Goal: Transaction & Acquisition: Obtain resource

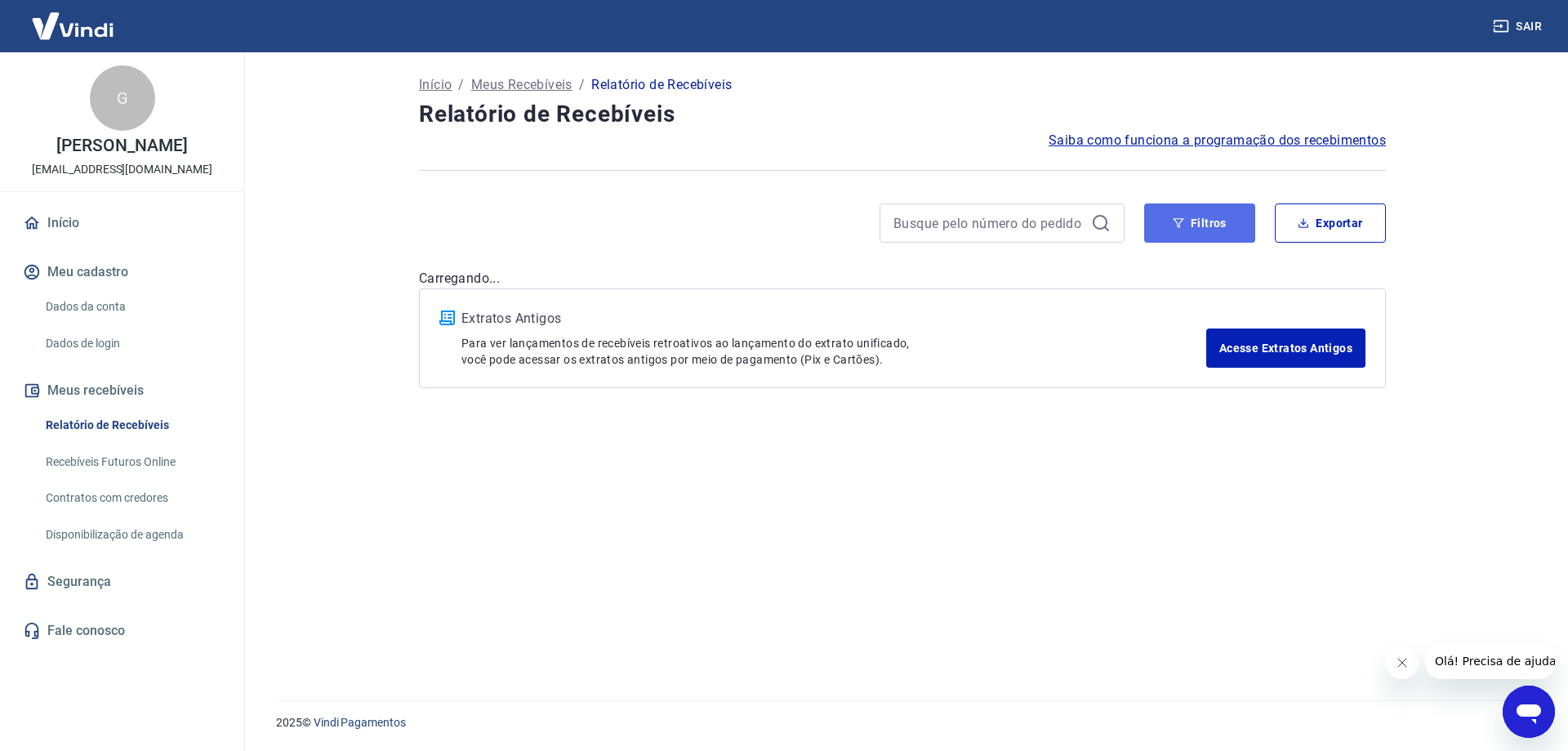
click at [1177, 228] on icon "button" at bounding box center [1179, 223] width 12 height 12
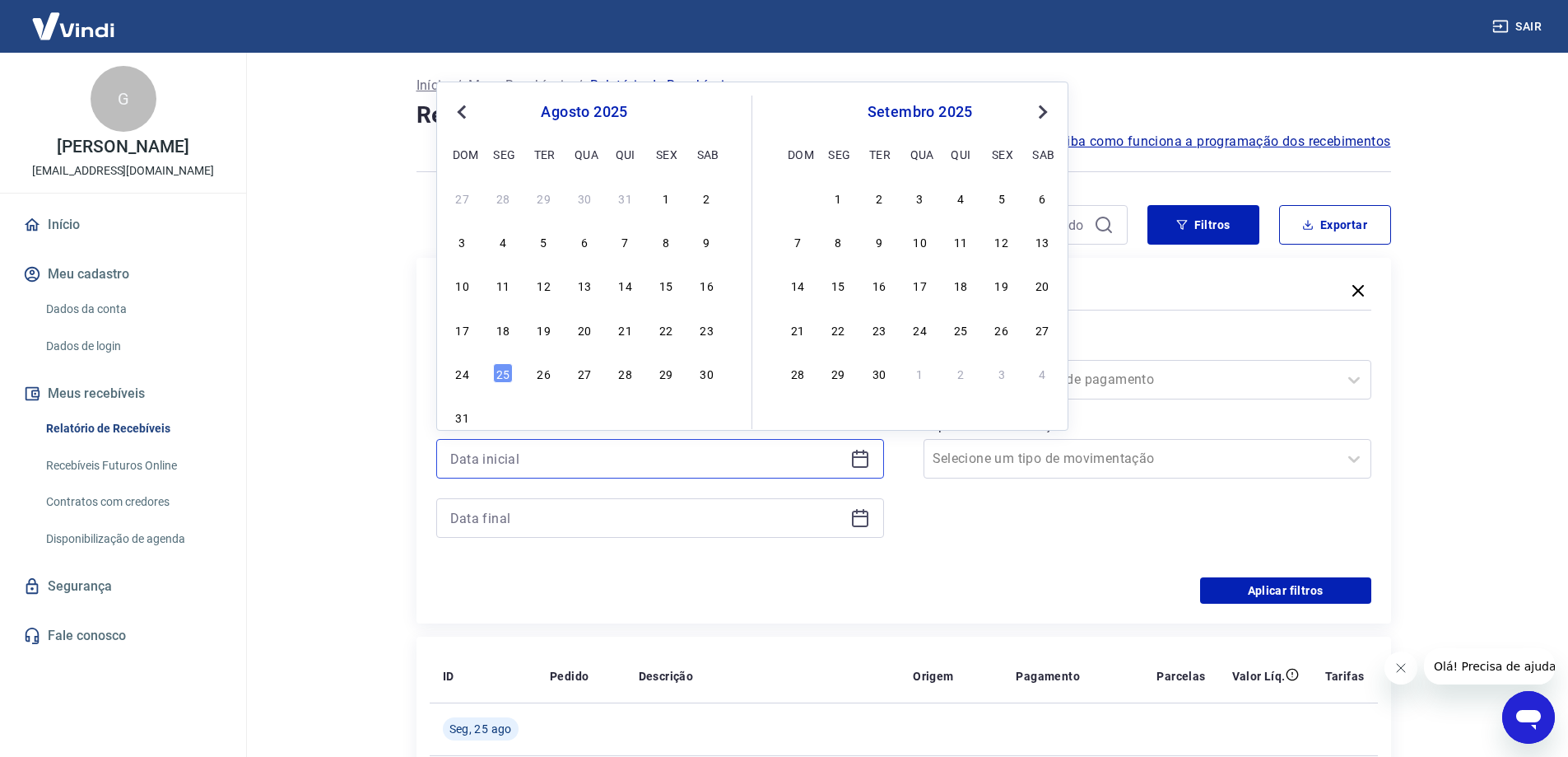
click at [596, 459] on input at bounding box center [647, 458] width 393 height 25
click at [589, 329] on div "20" at bounding box center [583, 329] width 19 height 19
type input "[DATE]"
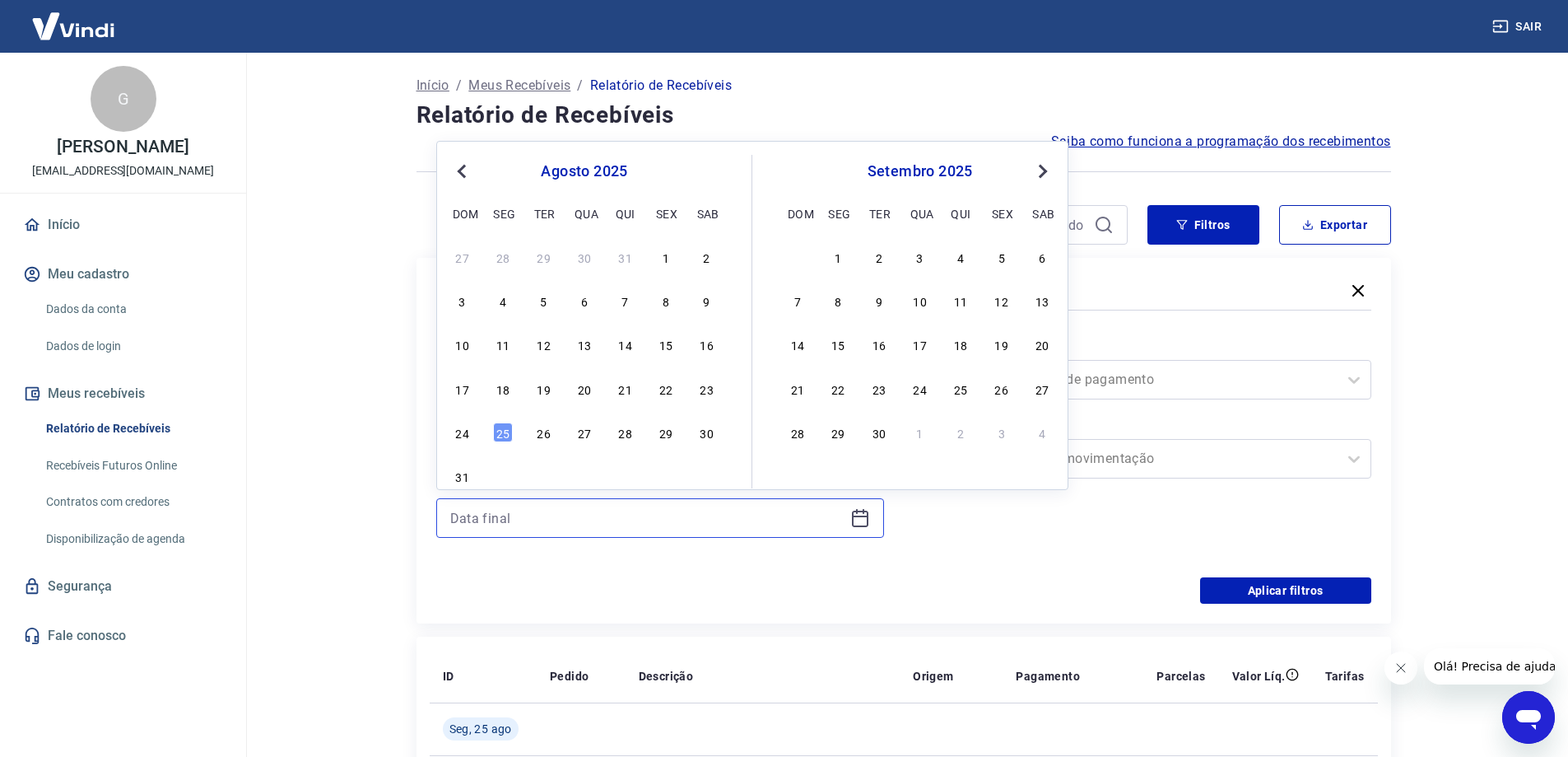
click at [536, 513] on input at bounding box center [647, 517] width 393 height 25
click at [462, 438] on div "24" at bounding box center [462, 432] width 19 height 19
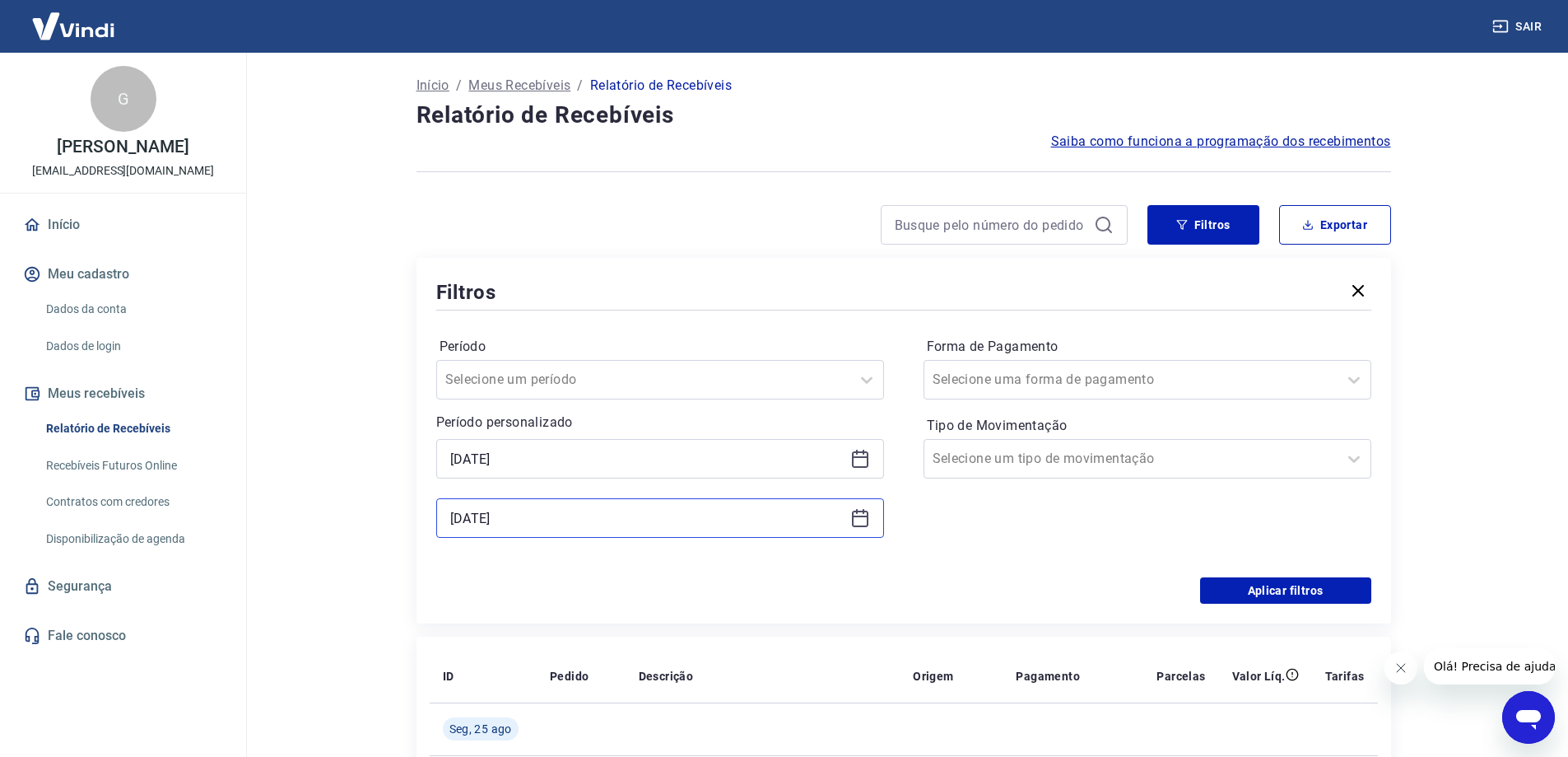
click at [494, 522] on input "[DATE]" at bounding box center [647, 517] width 393 height 25
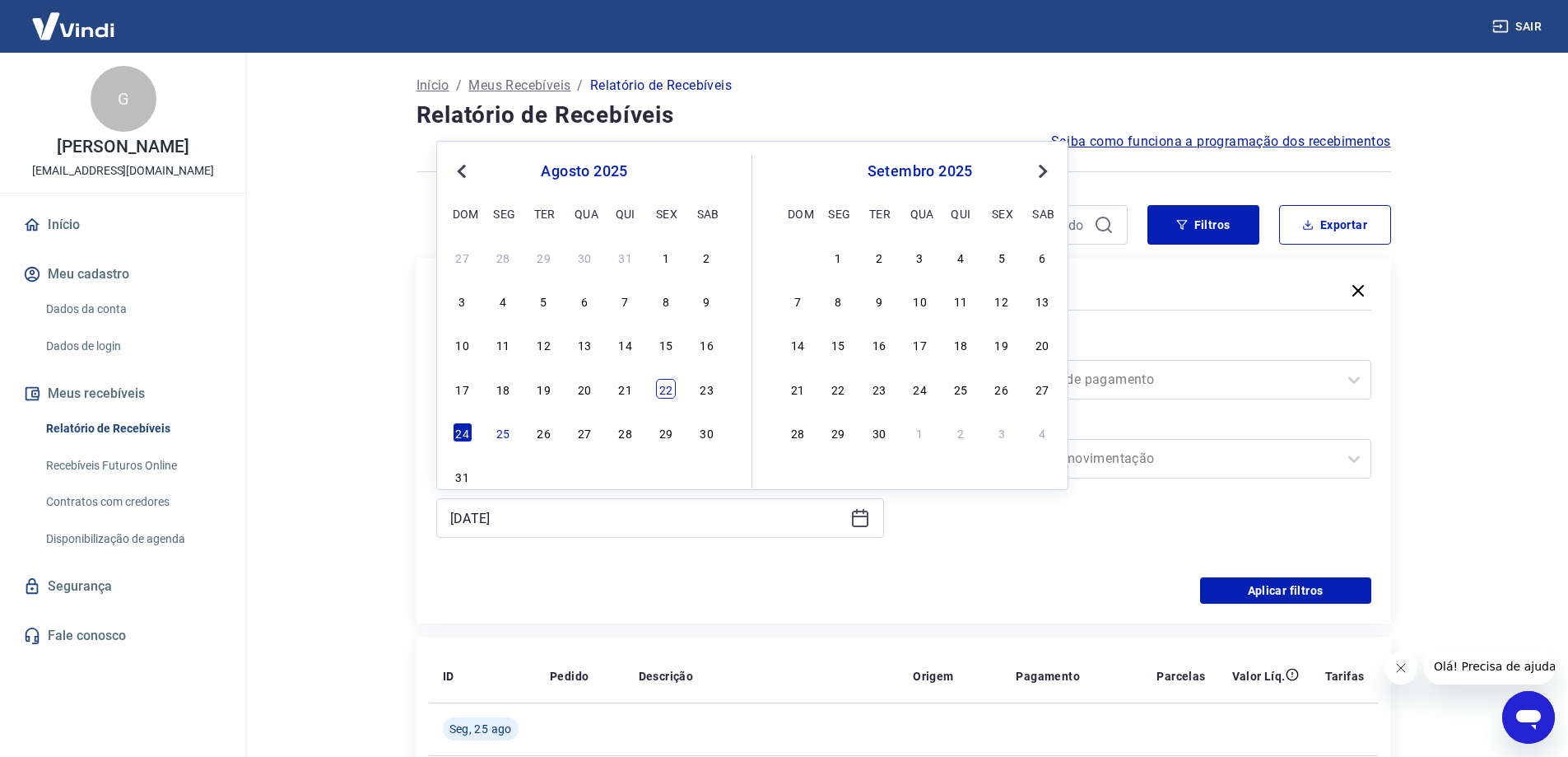
click at [671, 391] on div "22" at bounding box center [665, 388] width 19 height 19
type input "[DATE]"
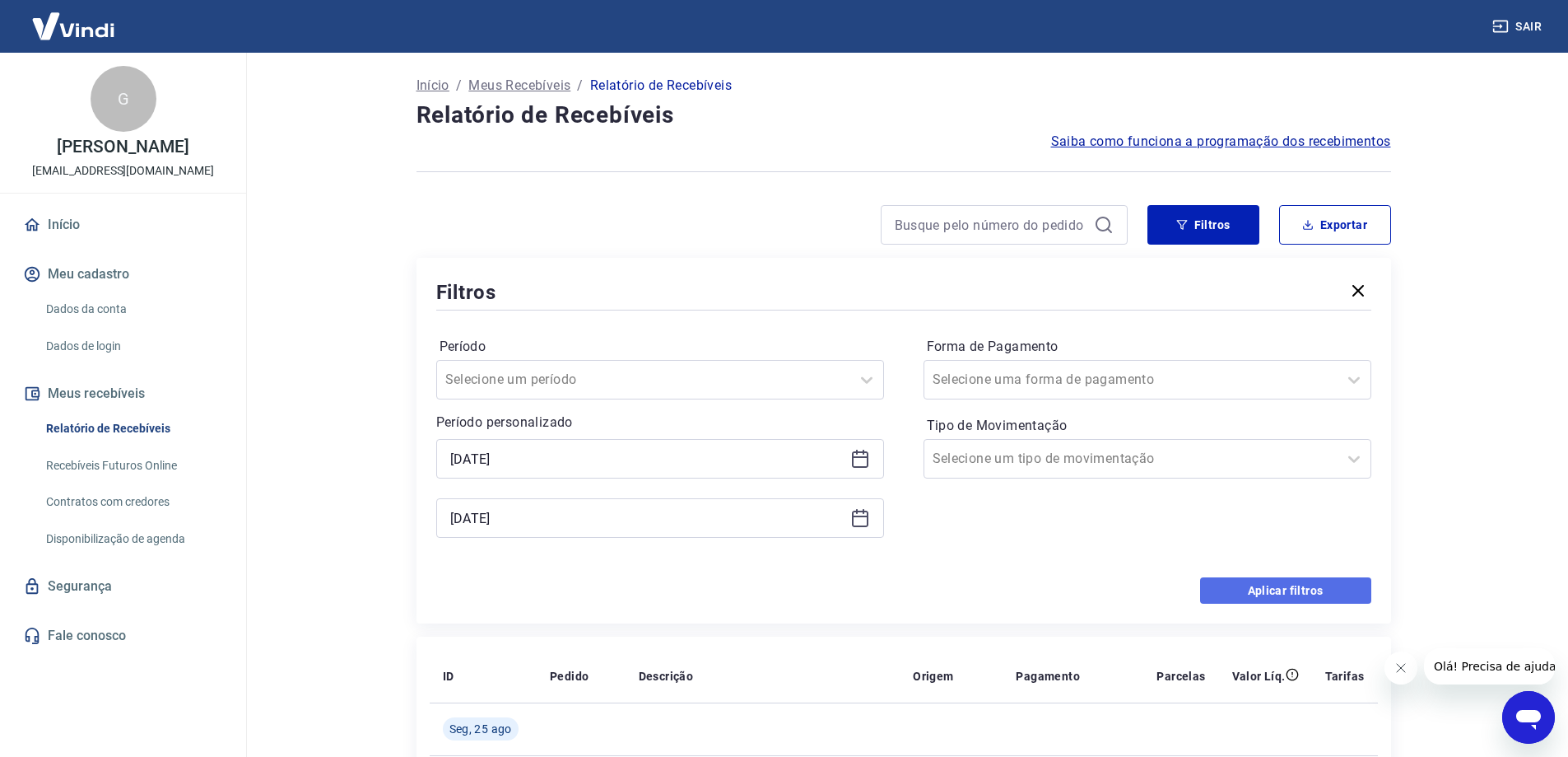
click at [1283, 596] on button "Aplicar filtros" at bounding box center [1285, 590] width 171 height 26
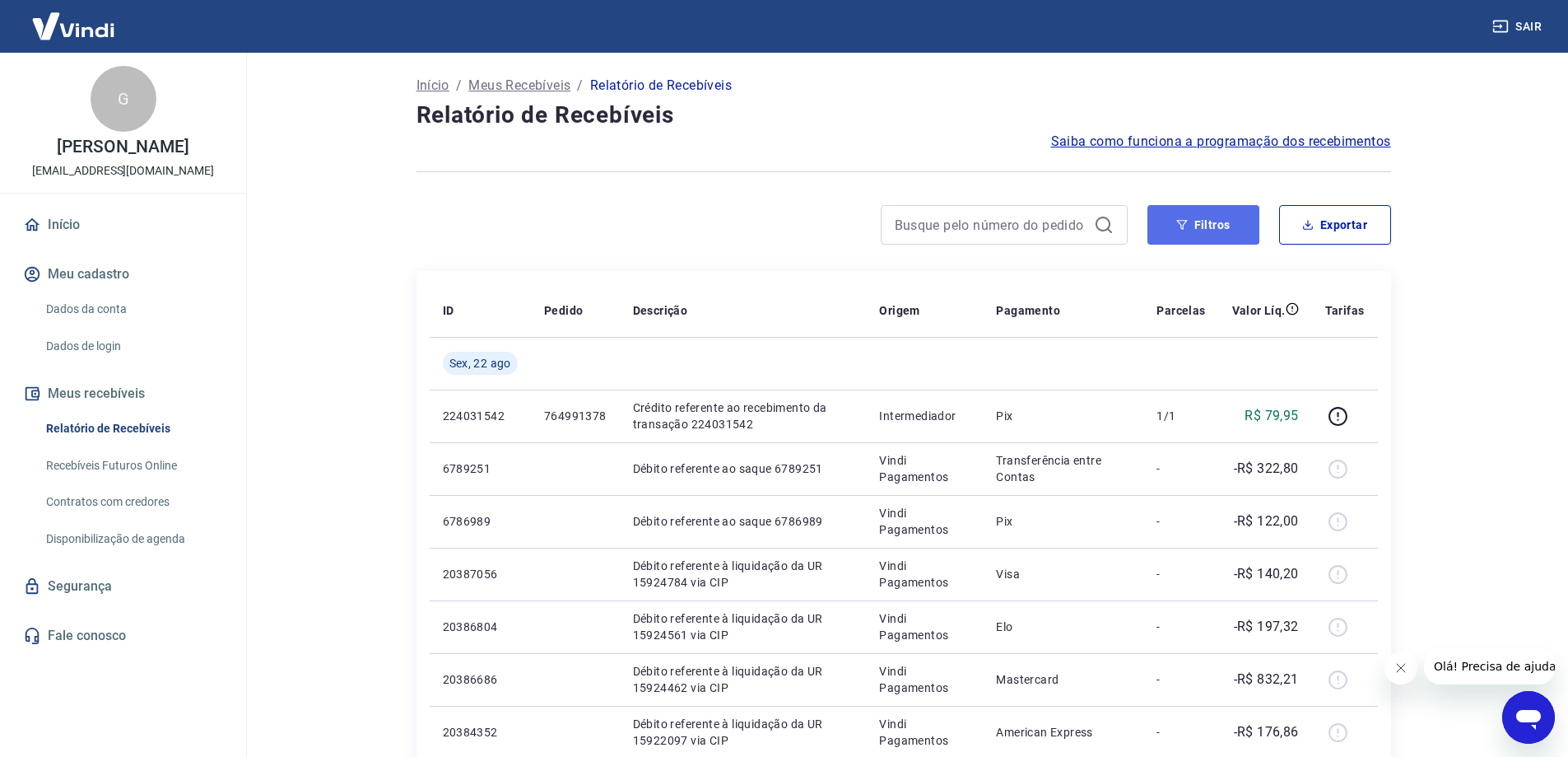
click at [1185, 212] on button "Filtros" at bounding box center [1203, 225] width 112 height 40
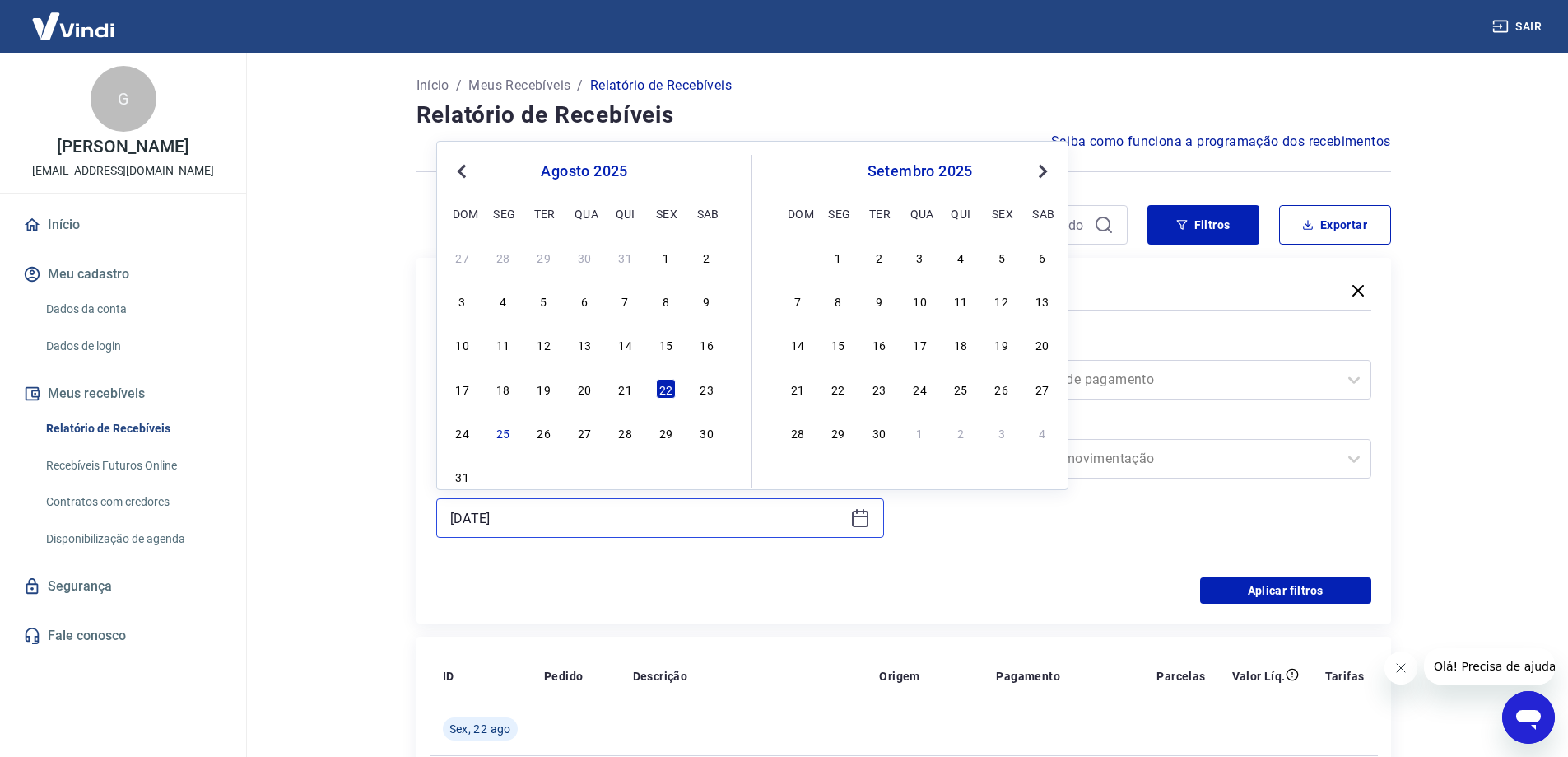
click at [512, 521] on input "[DATE]" at bounding box center [647, 517] width 393 height 25
click at [464, 425] on div "24" at bounding box center [462, 432] width 19 height 19
type input "[DATE]"
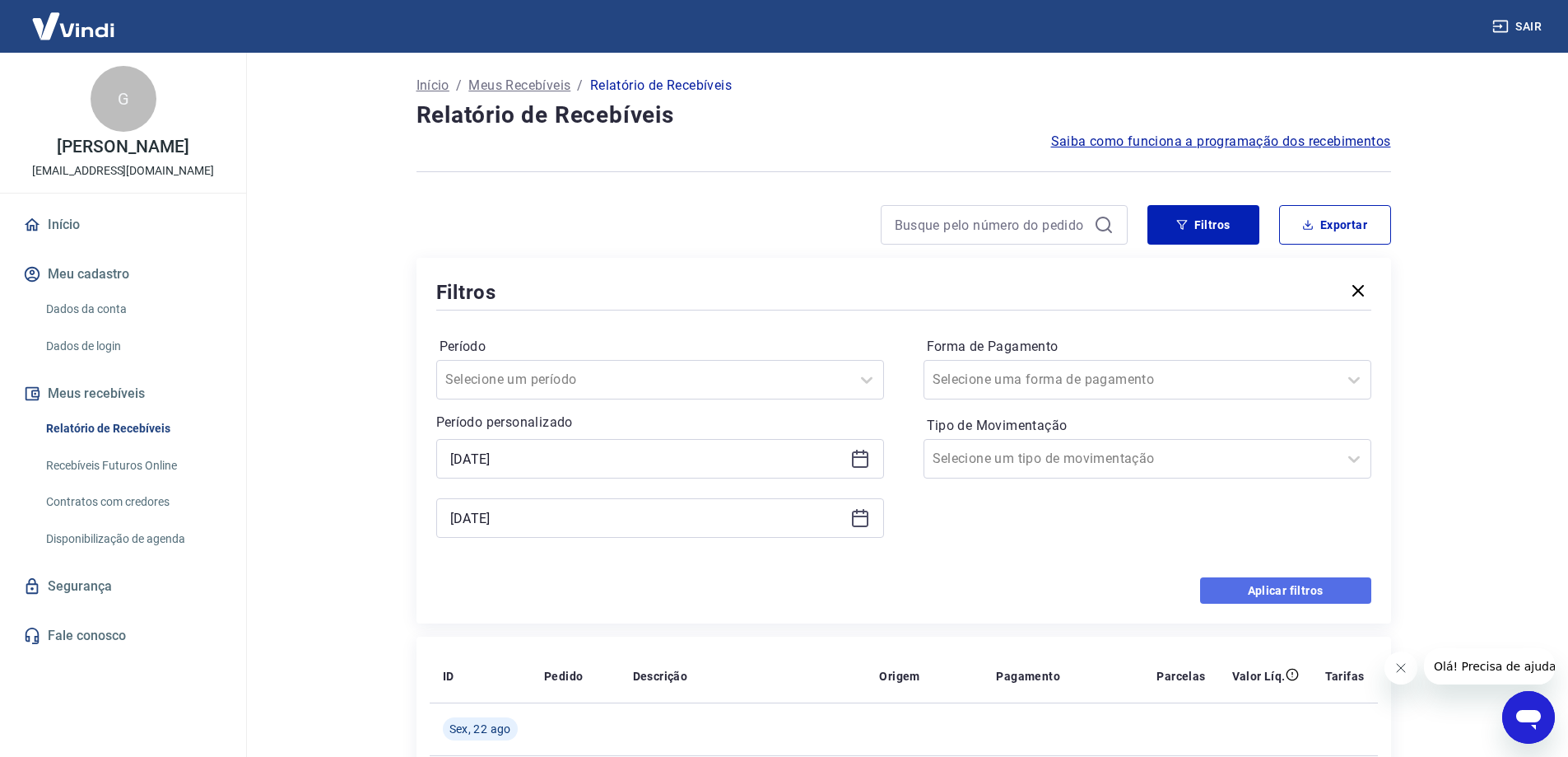
click at [1245, 588] on button "Aplicar filtros" at bounding box center [1285, 590] width 171 height 26
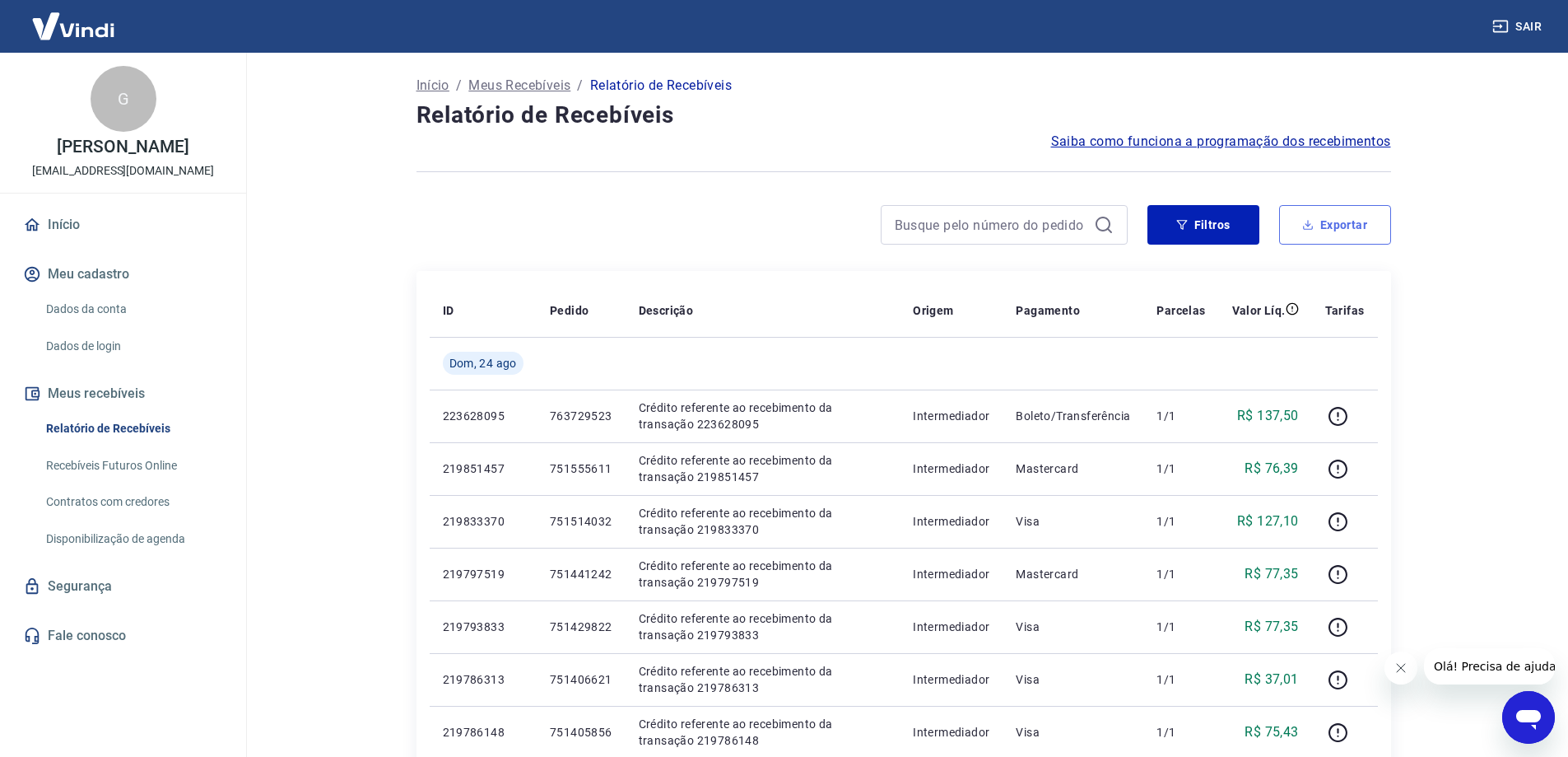
click at [1339, 223] on button "Exportar" at bounding box center [1335, 225] width 112 height 40
type input "[DATE]"
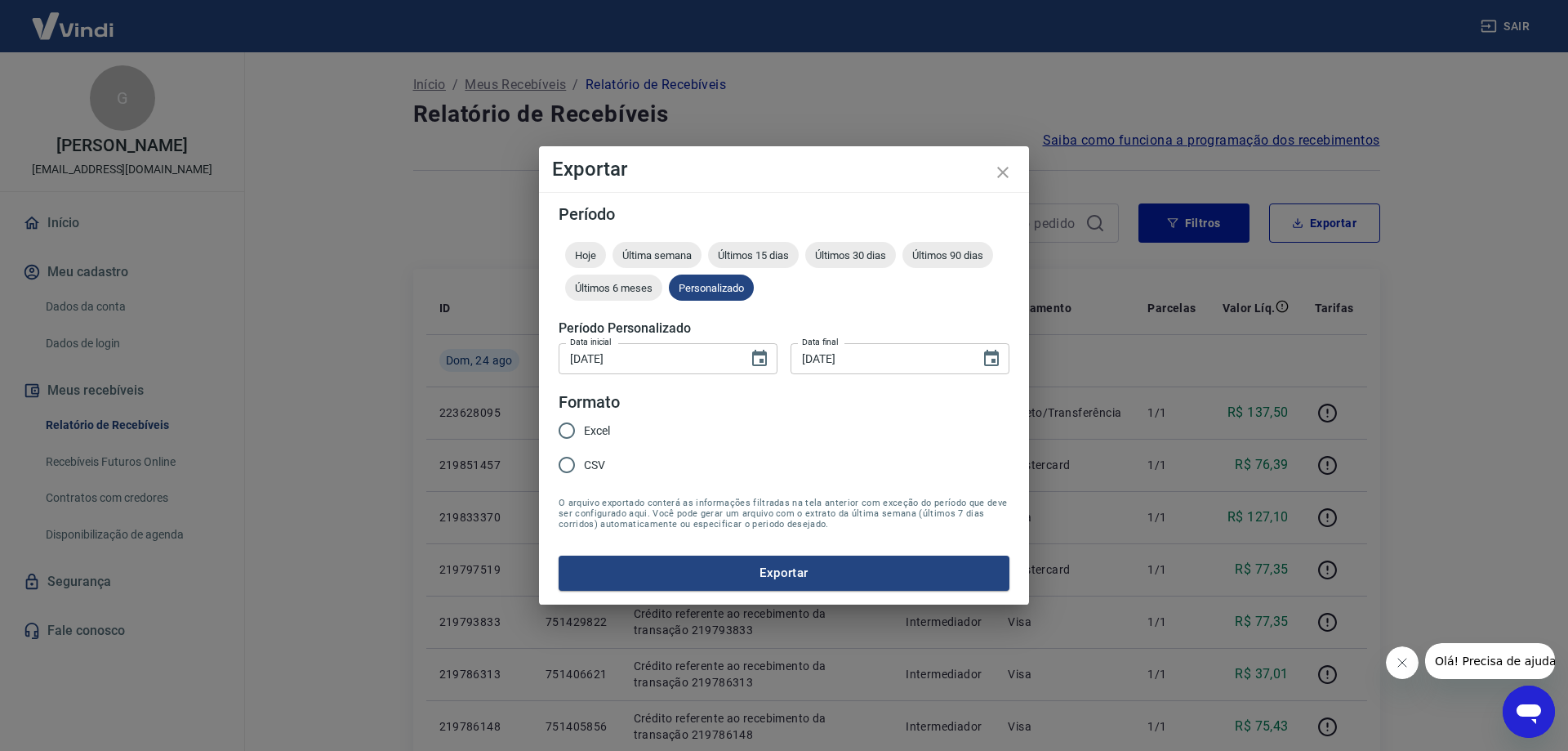
click at [606, 425] on span "Excel" at bounding box center [597, 431] width 26 height 17
click at [584, 425] on input "Excel" at bounding box center [567, 430] width 34 height 34
radio input "true"
click at [701, 562] on button "Exportar" at bounding box center [784, 572] width 451 height 34
